Goal: Information Seeking & Learning: Learn about a topic

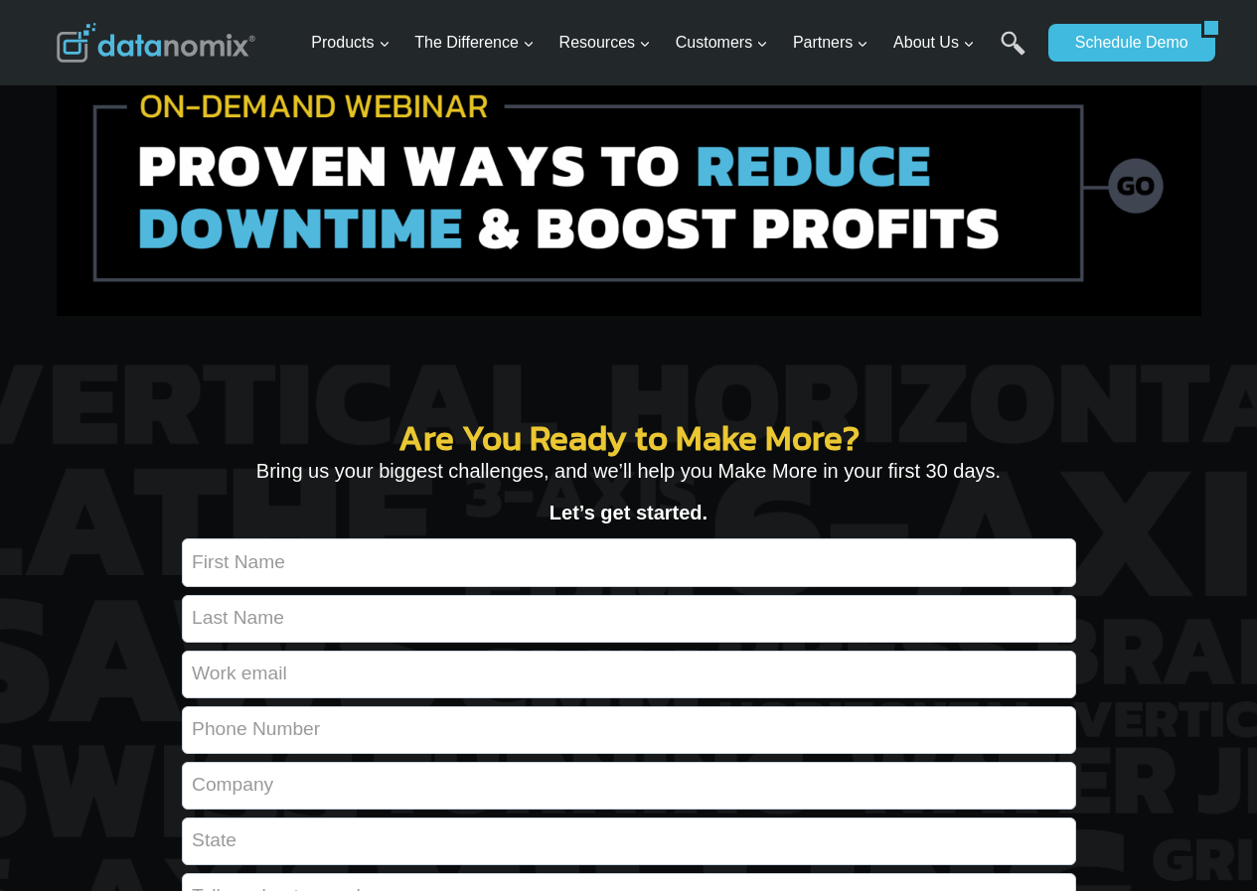
scroll to position [7203, 0]
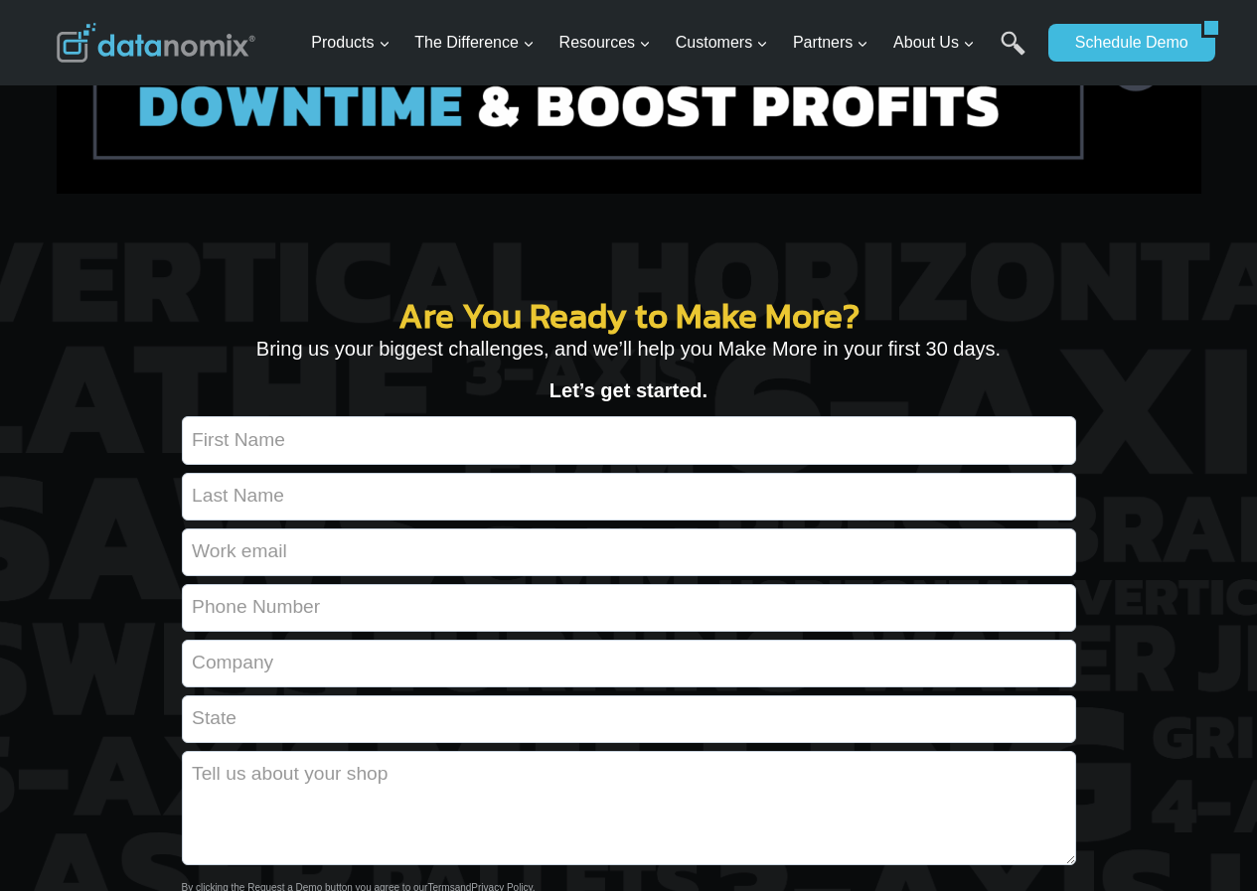
click at [783, 194] on img at bounding box center [629, 61] width 1145 height 264
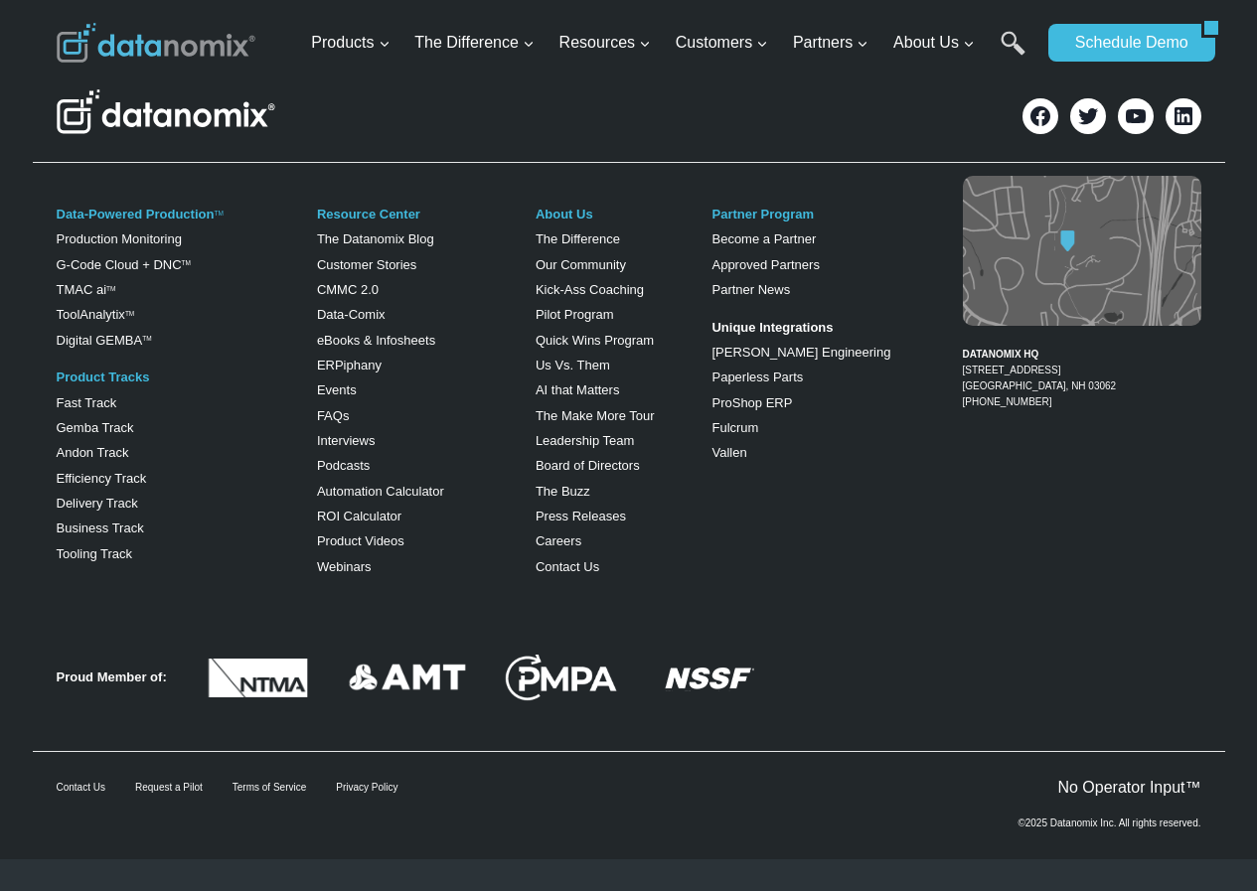
scroll to position [2884, 0]
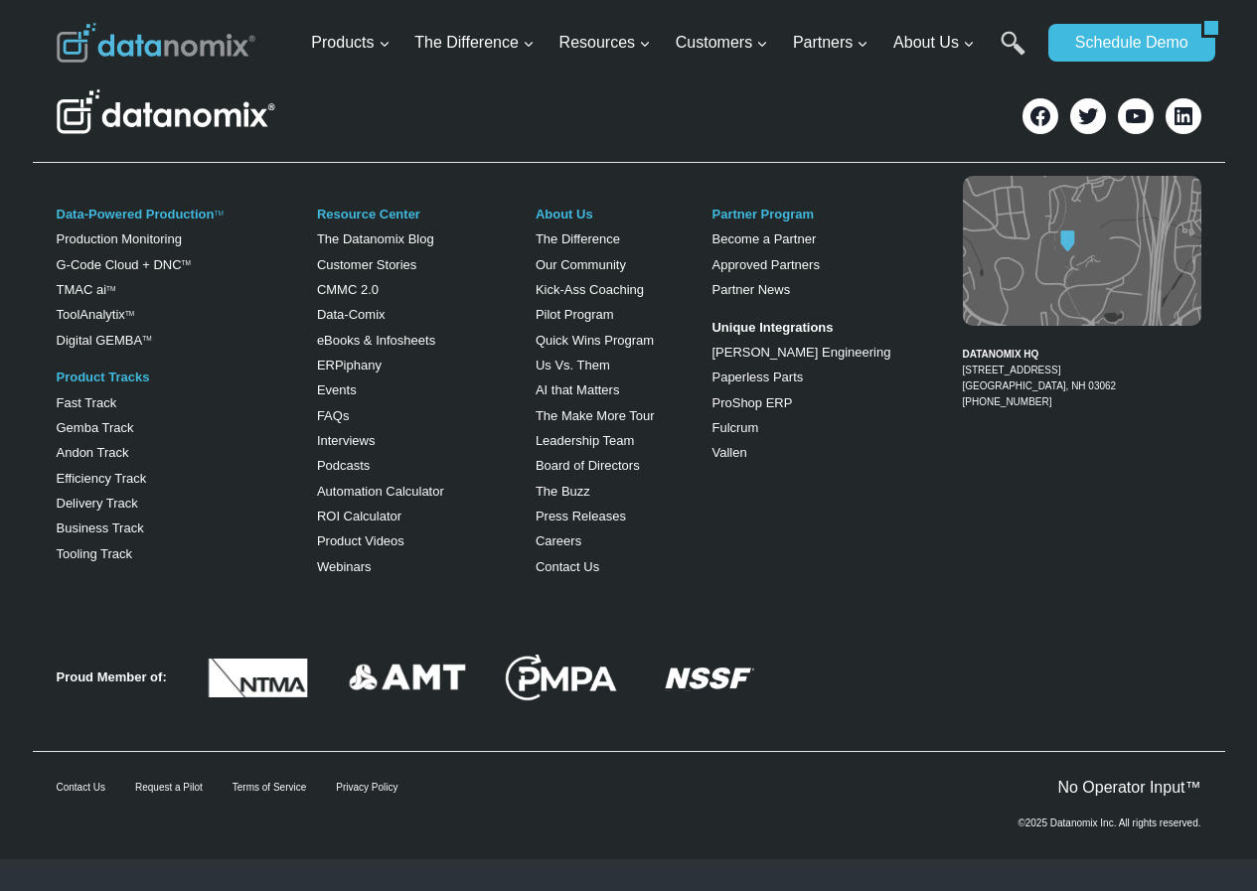
click at [547, 333] on link "Quick Wins Program" at bounding box center [595, 340] width 118 height 15
